Goal: Use online tool/utility: Use online tool/utility

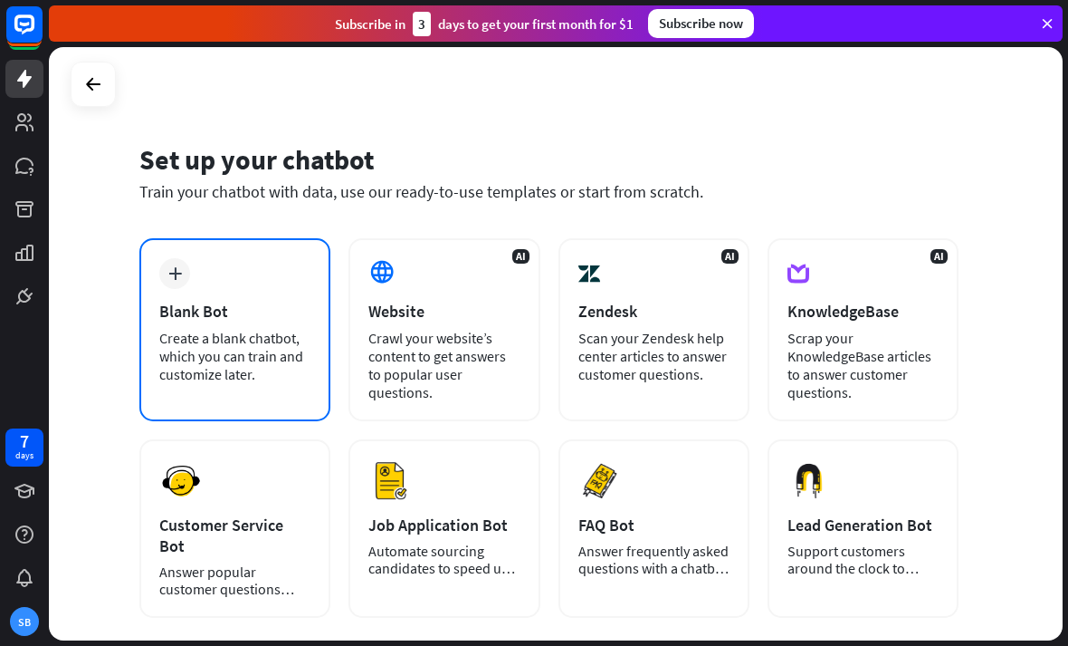
click at [261, 317] on div "Blank Bot" at bounding box center [234, 311] width 151 height 21
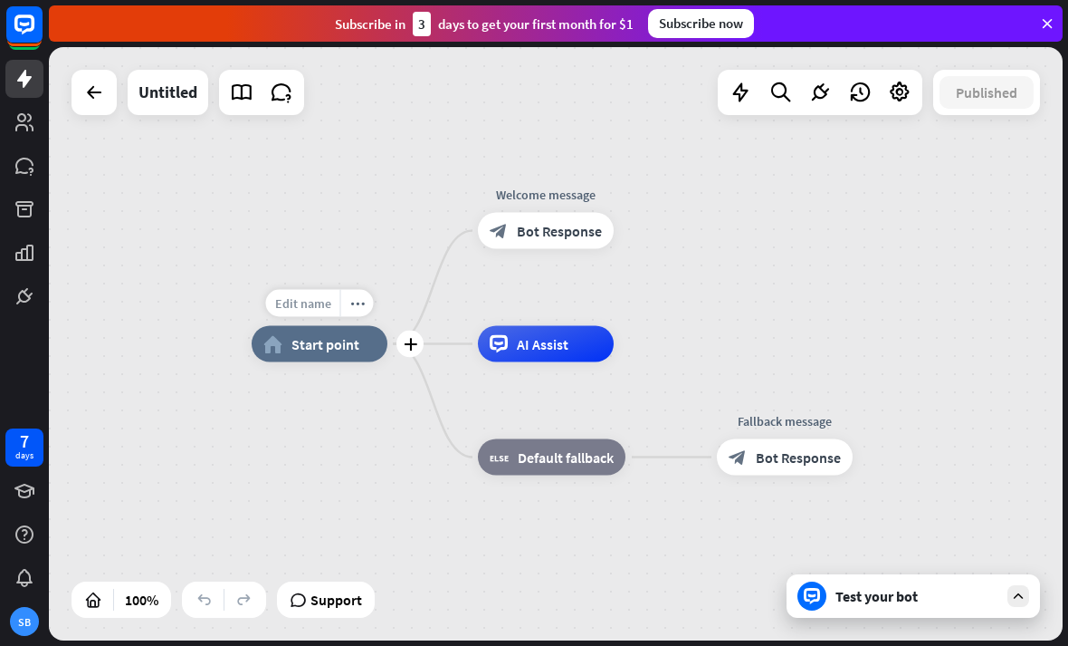
click at [311, 306] on span "Edit name" at bounding box center [303, 303] width 56 height 16
type input "**********"
click at [447, 368] on div "**********" at bounding box center [556, 343] width 1014 height 593
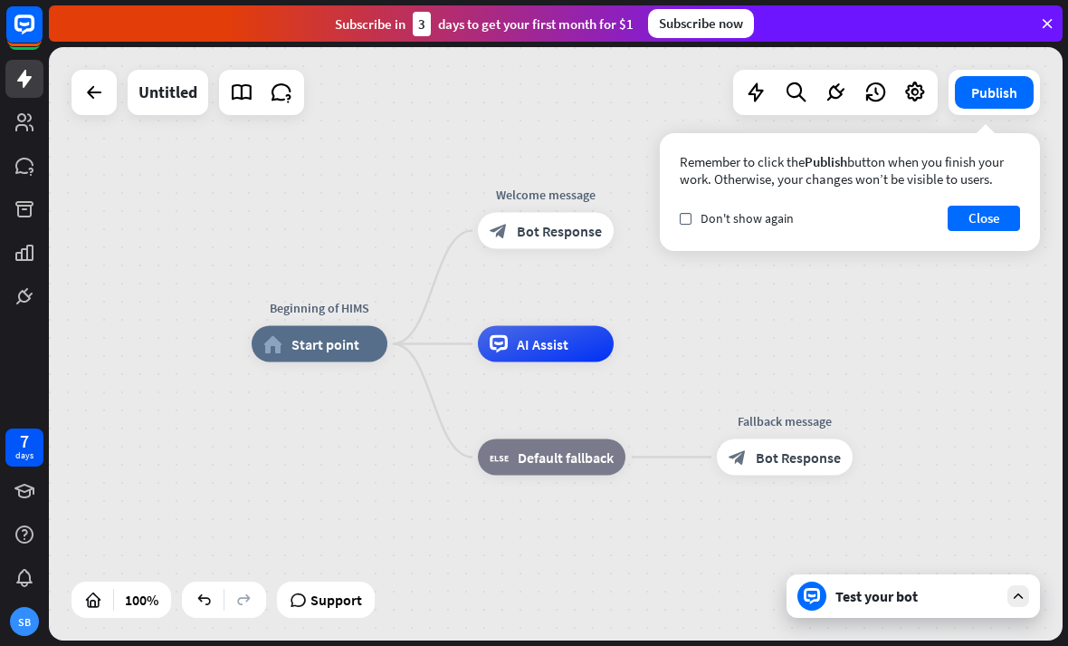
click at [851, 597] on div "Test your bot" at bounding box center [917, 596] width 163 height 18
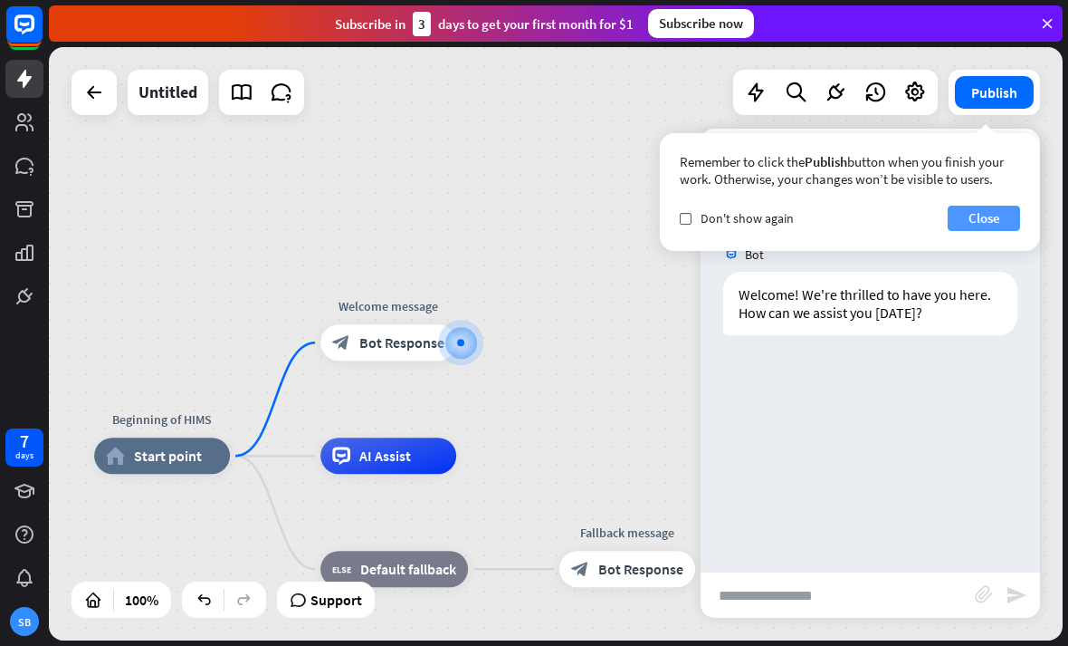
click at [991, 220] on button "Close" at bounding box center [984, 218] width 72 height 25
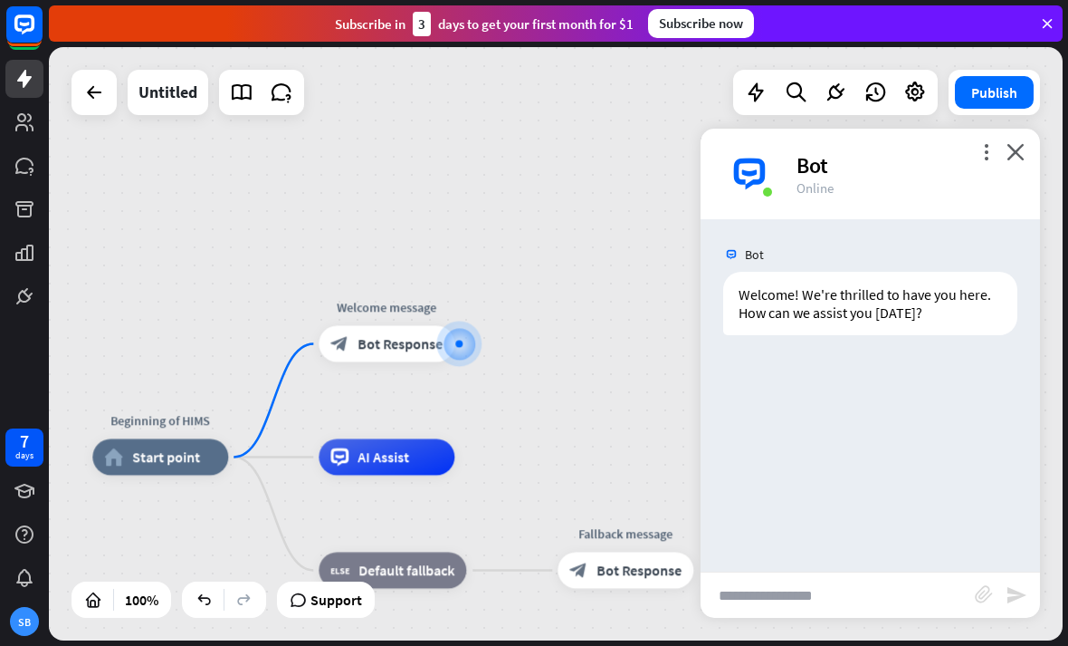
click at [818, 611] on input "text" at bounding box center [838, 594] width 274 height 45
type input "**********"
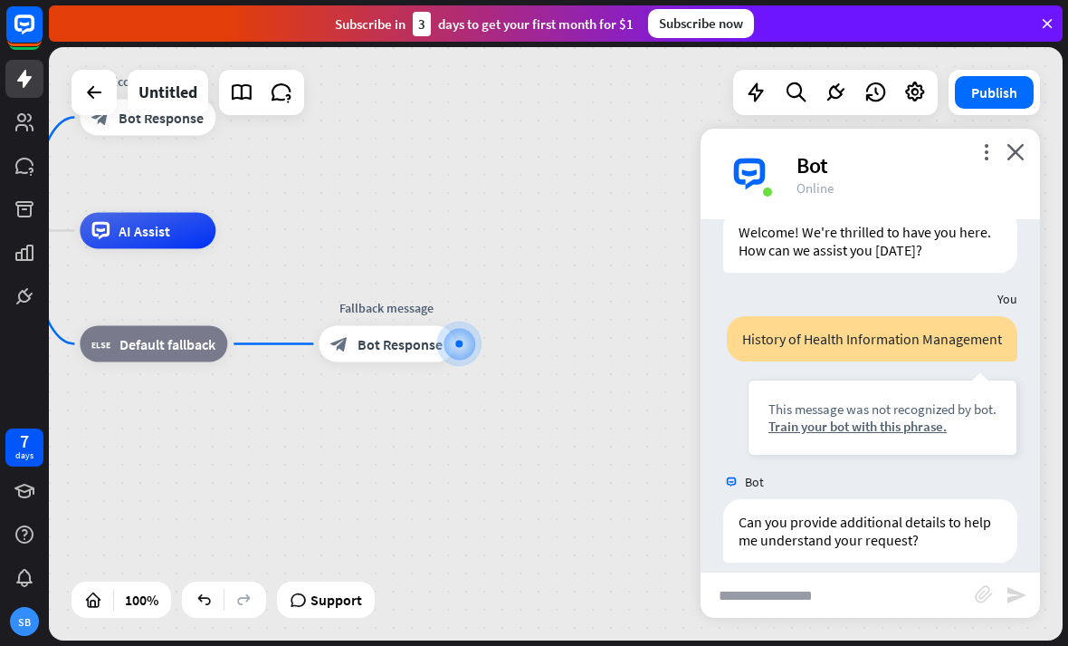
scroll to position [81, 0]
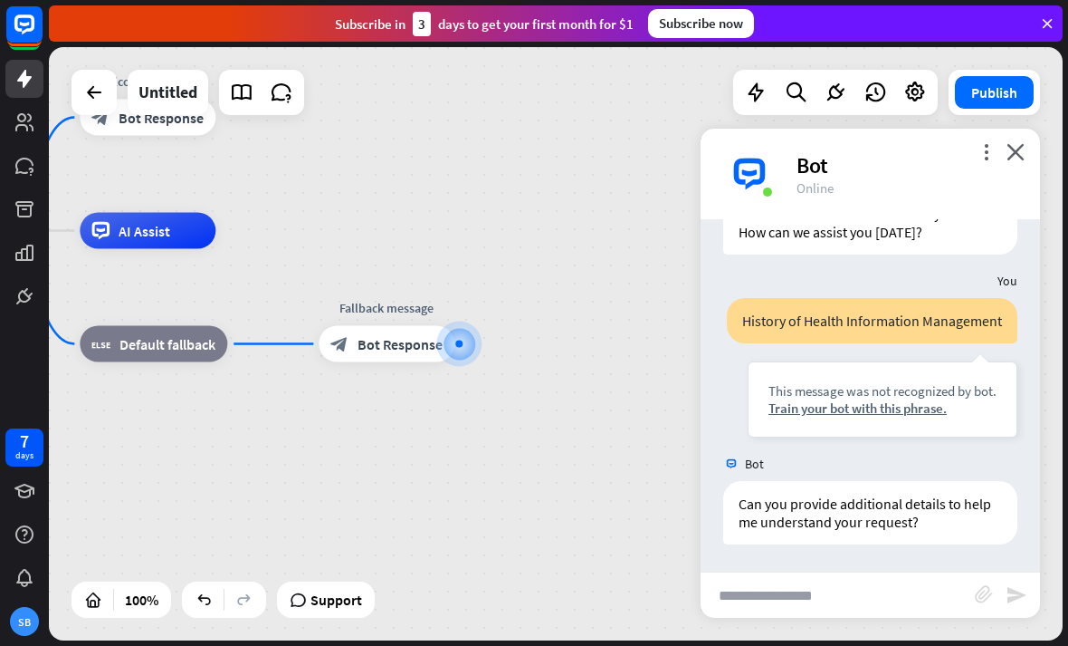
click at [1025, 147] on div "more_vert close Bot Online" at bounding box center [871, 174] width 340 height 91
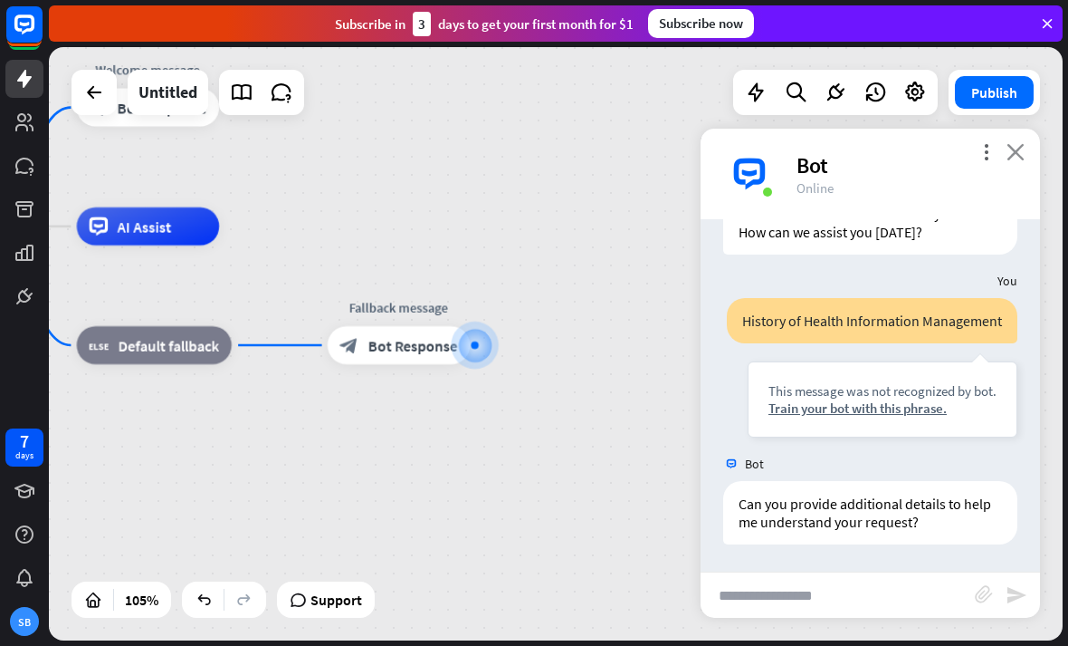
click at [1020, 148] on icon "close" at bounding box center [1016, 151] width 18 height 17
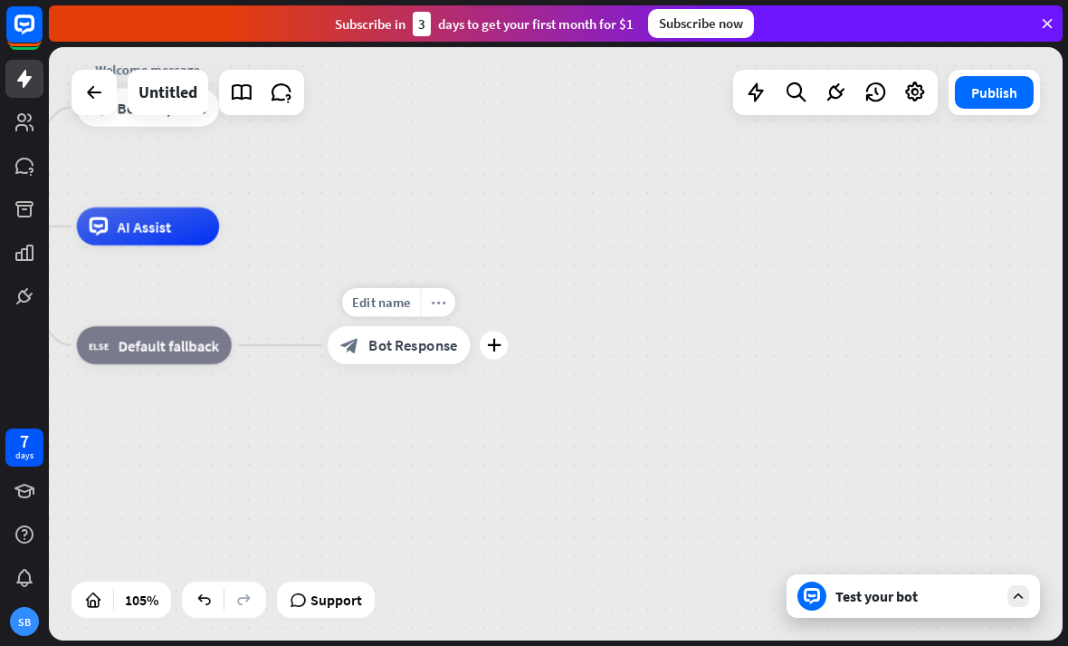
click at [440, 305] on icon "more_horiz" at bounding box center [438, 302] width 15 height 14
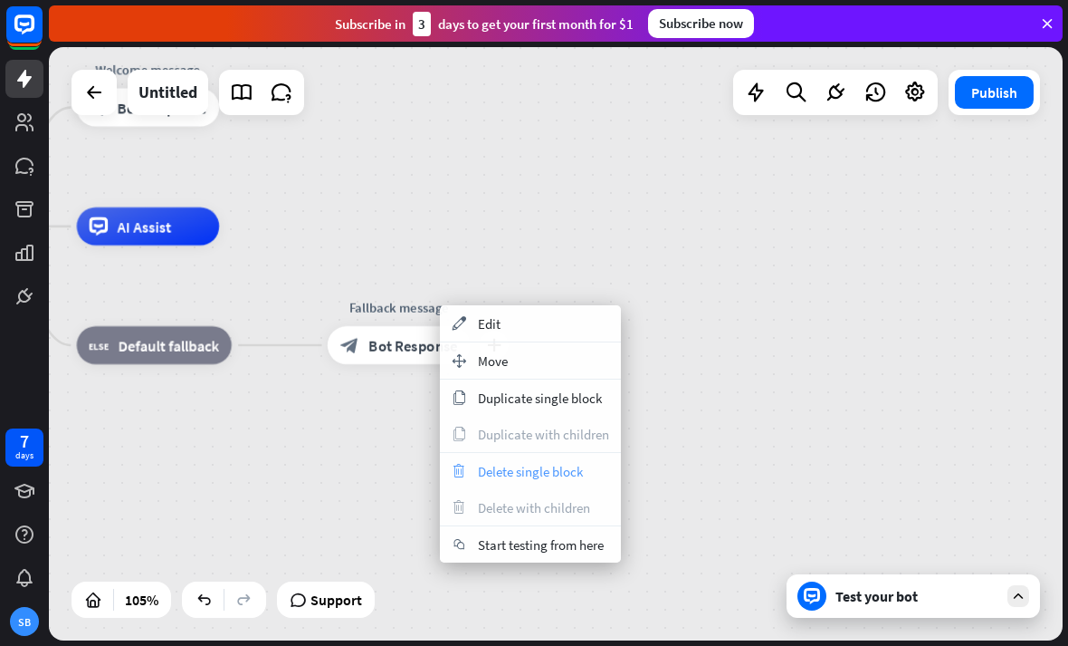
click at [559, 475] on span "Delete single block" at bounding box center [530, 471] width 105 height 17
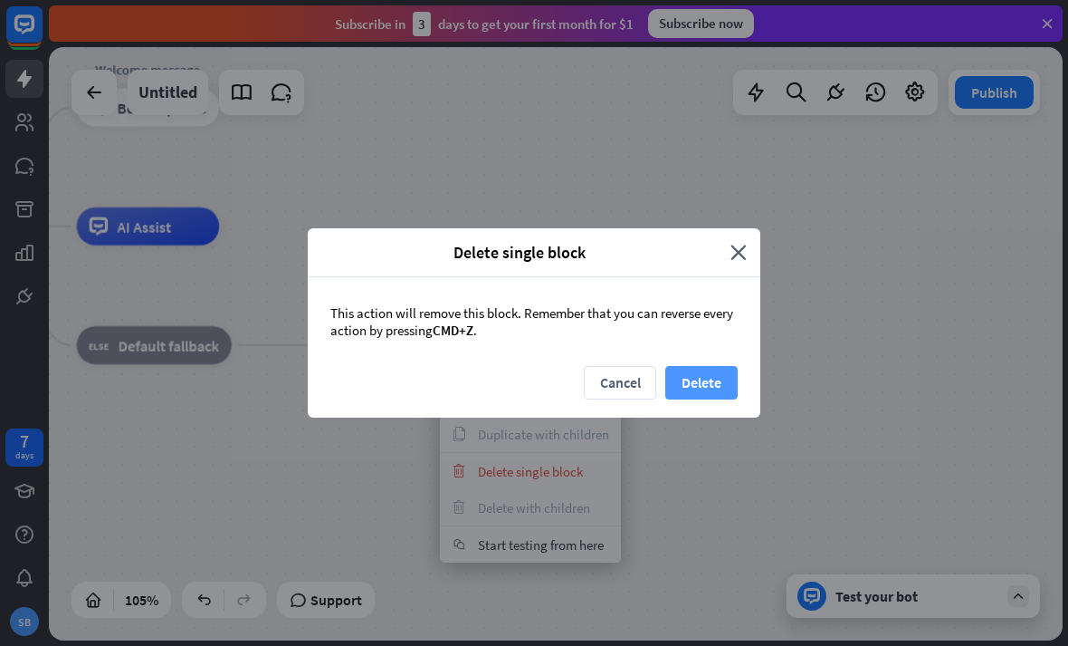
click at [708, 388] on button "Delete" at bounding box center [702, 383] width 72 height 34
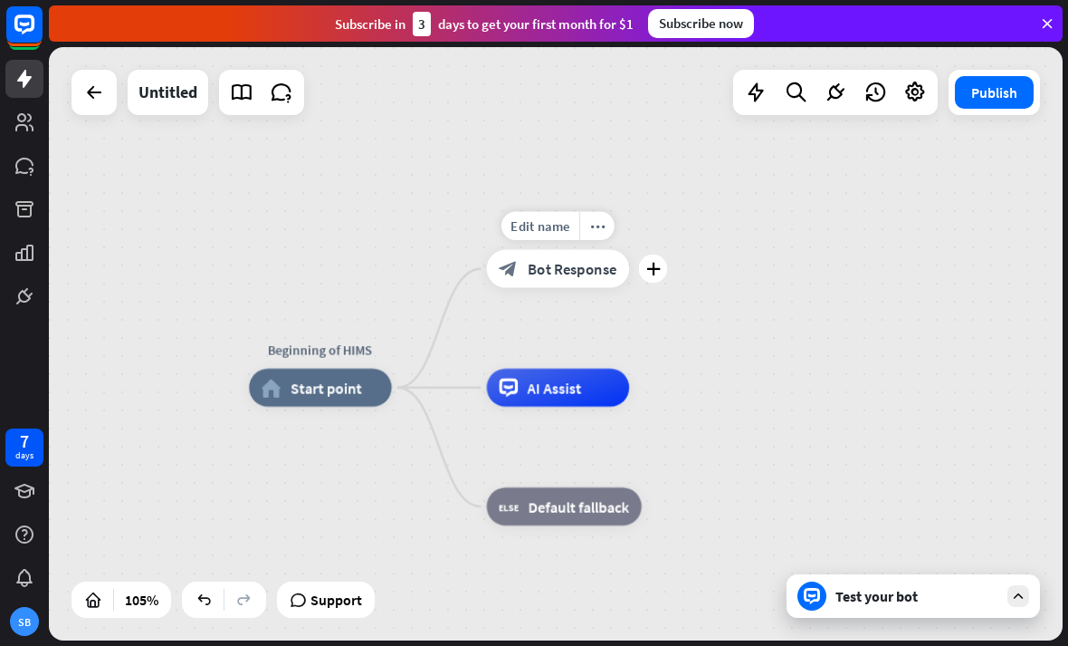
click at [589, 256] on div "block_bot_response Bot Response" at bounding box center [558, 269] width 142 height 38
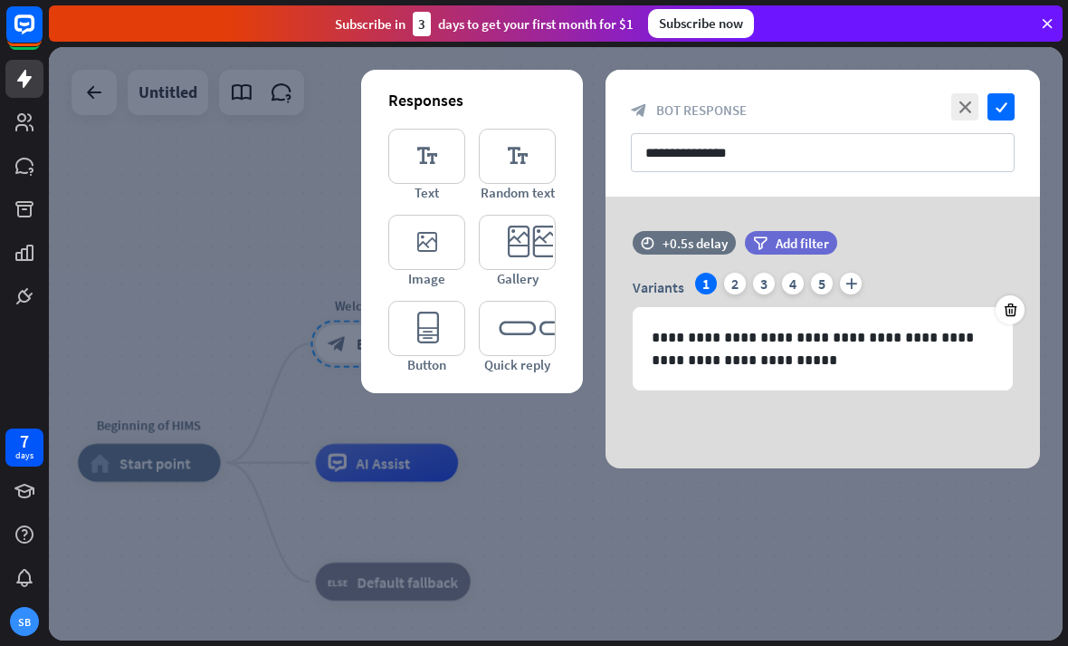
click at [646, 566] on div at bounding box center [556, 343] width 1014 height 593
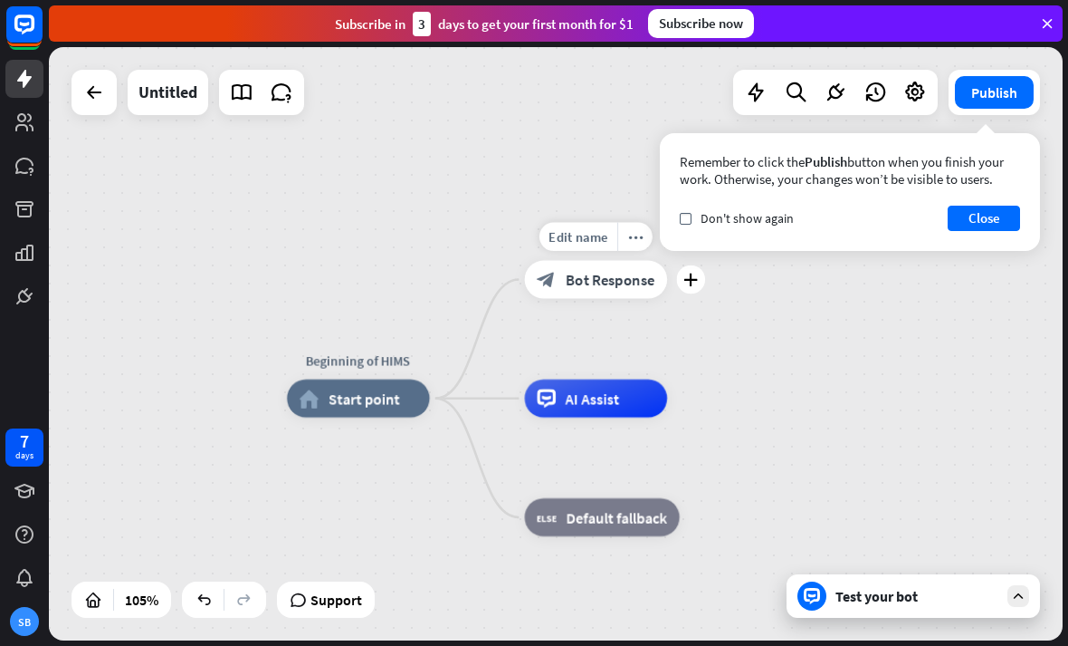
click at [642, 282] on span "Bot Response" at bounding box center [611, 279] width 90 height 19
